Goal: Find specific page/section: Find specific page/section

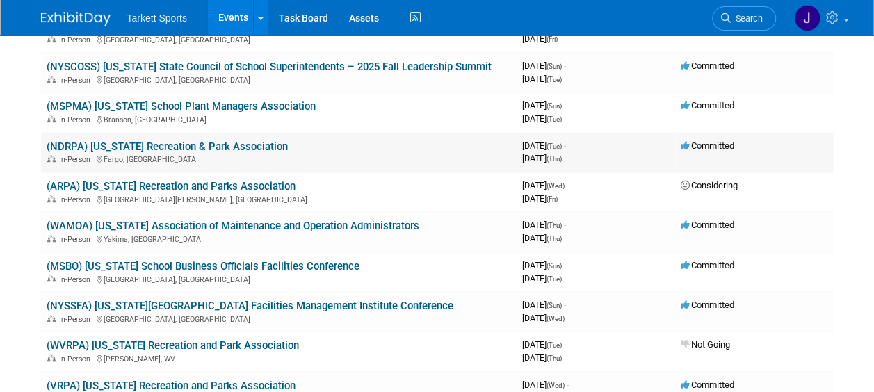
scroll to position [487, 0]
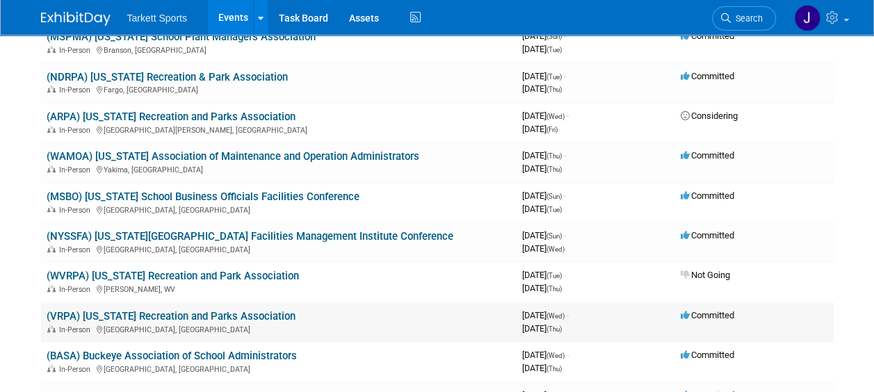
click at [250, 313] on link "(VRPA) [US_STATE] Recreation and Parks Association" at bounding box center [171, 316] width 249 height 13
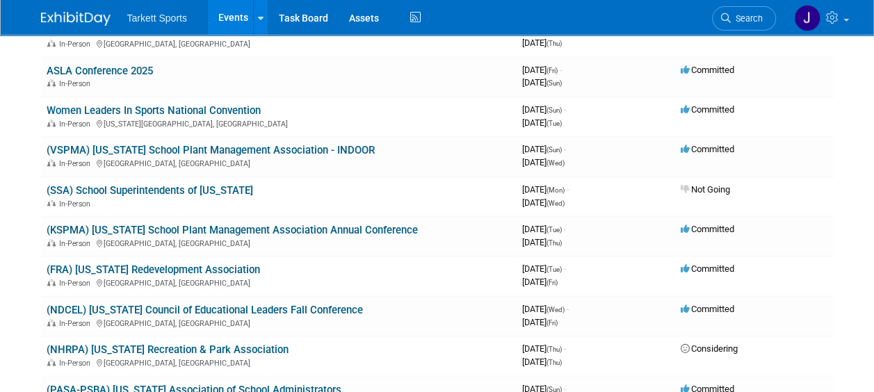
scroll to position [834, 0]
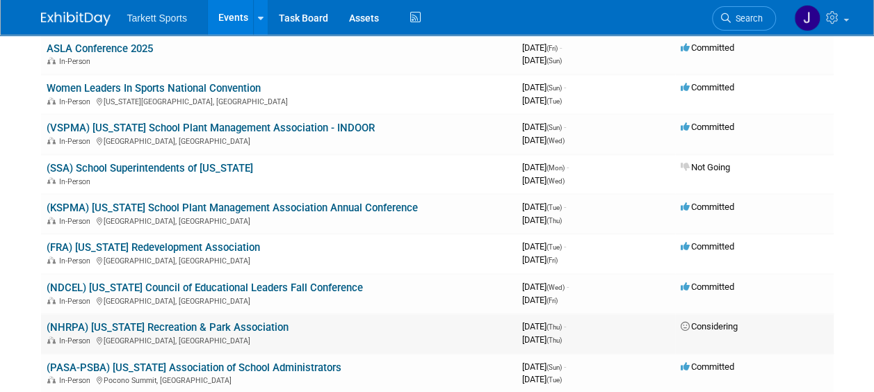
click at [196, 323] on link "(NHRPA) [US_STATE] Recreation & Park Association" at bounding box center [168, 327] width 242 height 13
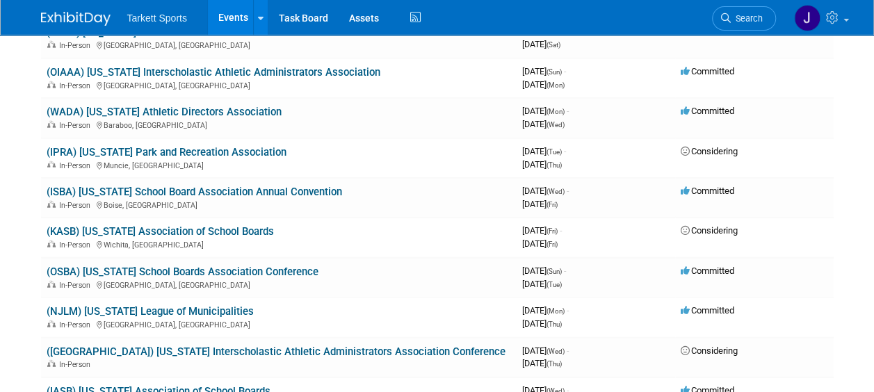
scroll to position [1877, 0]
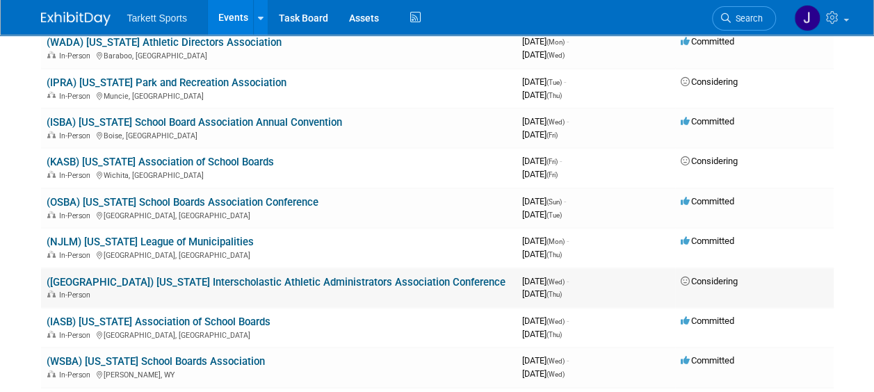
click at [222, 282] on link "([GEOGRAPHIC_DATA]) [US_STATE] Interscholastic Athletic Administrators Associat…" at bounding box center [276, 282] width 459 height 13
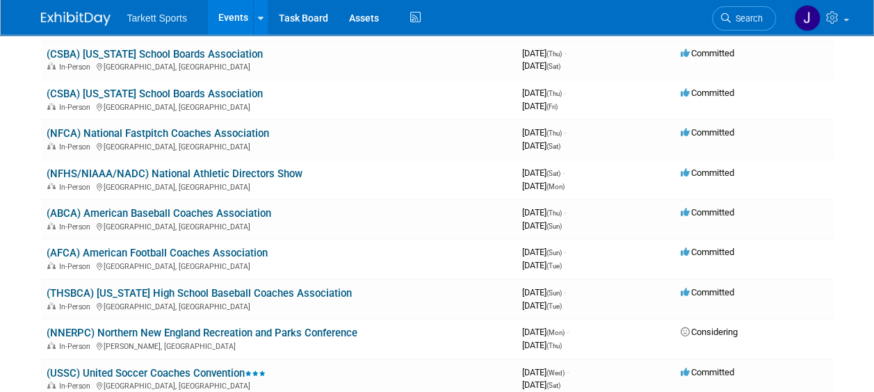
scroll to position [2433, 0]
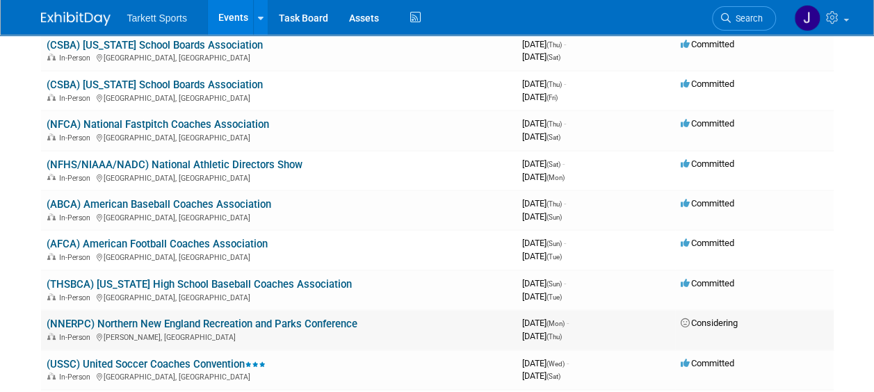
click at [345, 327] on link "(NNERPC) Northern New England Recreation and Parks Conference" at bounding box center [202, 324] width 311 height 13
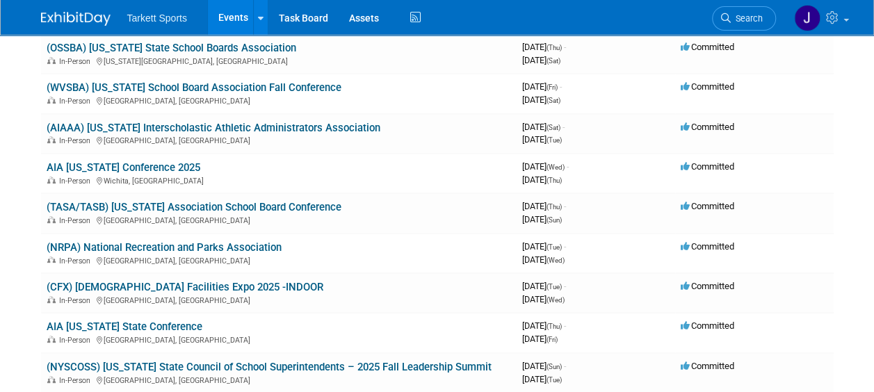
scroll to position [139, 0]
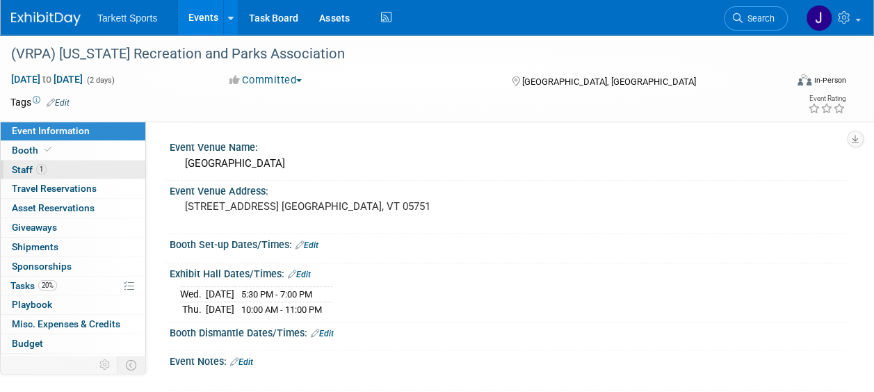
click at [22, 169] on span "Staff 1" at bounding box center [29, 169] width 35 height 11
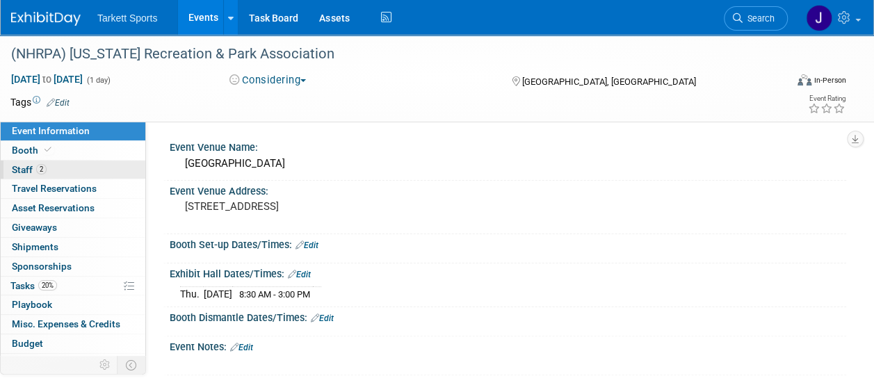
click at [24, 166] on span "Staff 2" at bounding box center [29, 169] width 35 height 11
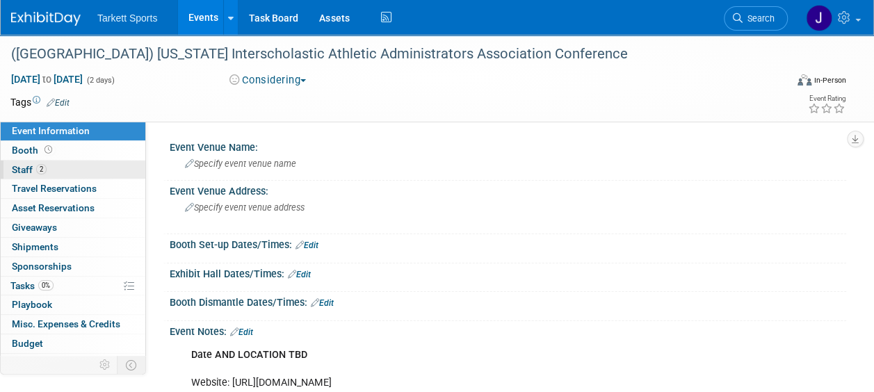
click at [23, 170] on span "Staff 2" at bounding box center [29, 169] width 35 height 11
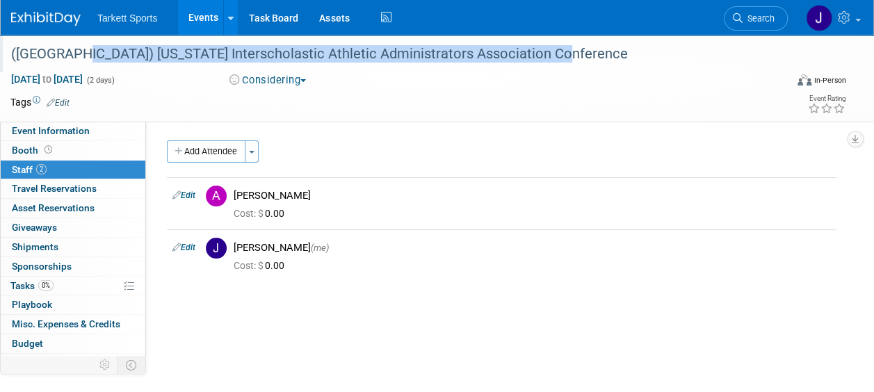
drag, startPoint x: 564, startPoint y: 50, endPoint x: 71, endPoint y: 63, distance: 493.0
click at [71, 63] on div "([GEOGRAPHIC_DATA]) [US_STATE] Interscholastic Athletic Administrators Associat…" at bounding box center [390, 54] width 768 height 25
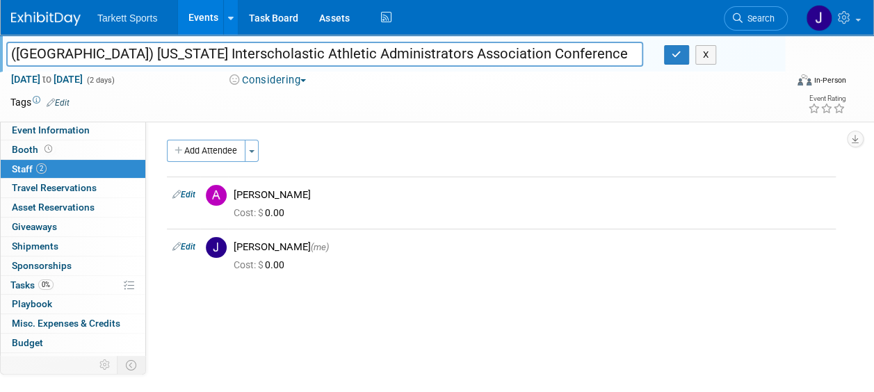
click at [568, 97] on td at bounding box center [387, 102] width 634 height 14
click at [706, 50] on button "X" at bounding box center [706, 54] width 22 height 19
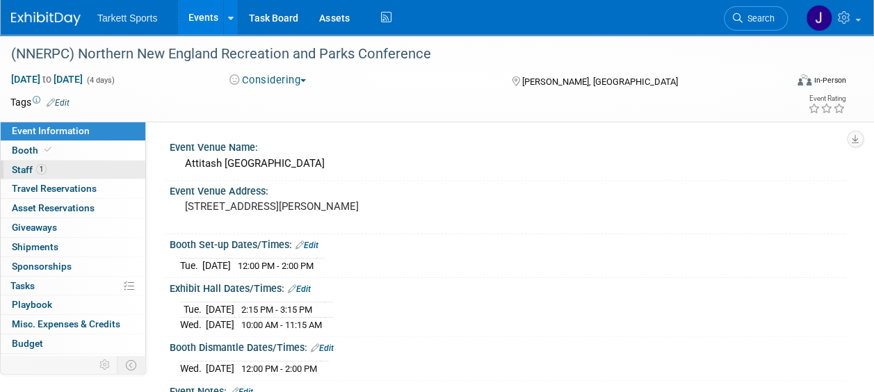
click at [30, 174] on span "Staff 1" at bounding box center [29, 169] width 35 height 11
